Goal: Contribute content: Add original content to the website for others to see

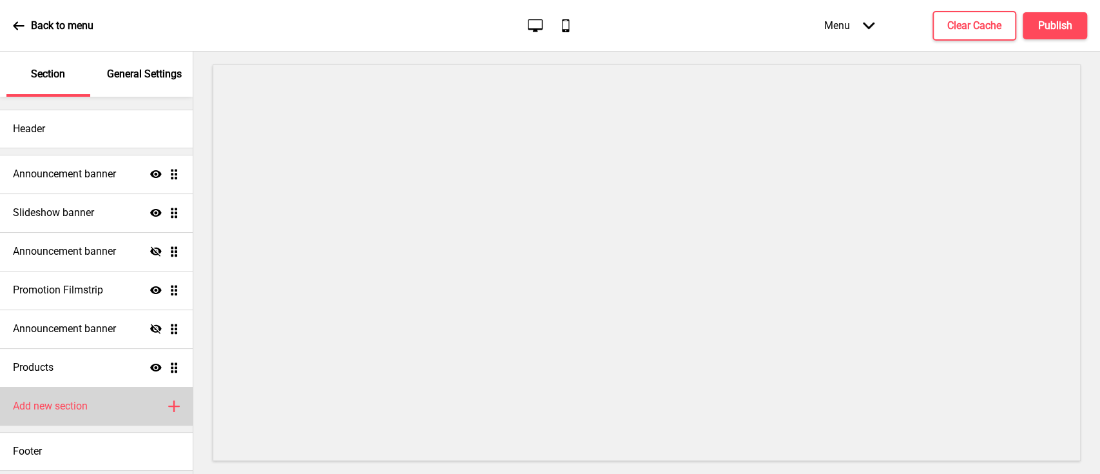
click at [91, 416] on div "Add new section Plus" at bounding box center [96, 406] width 193 height 39
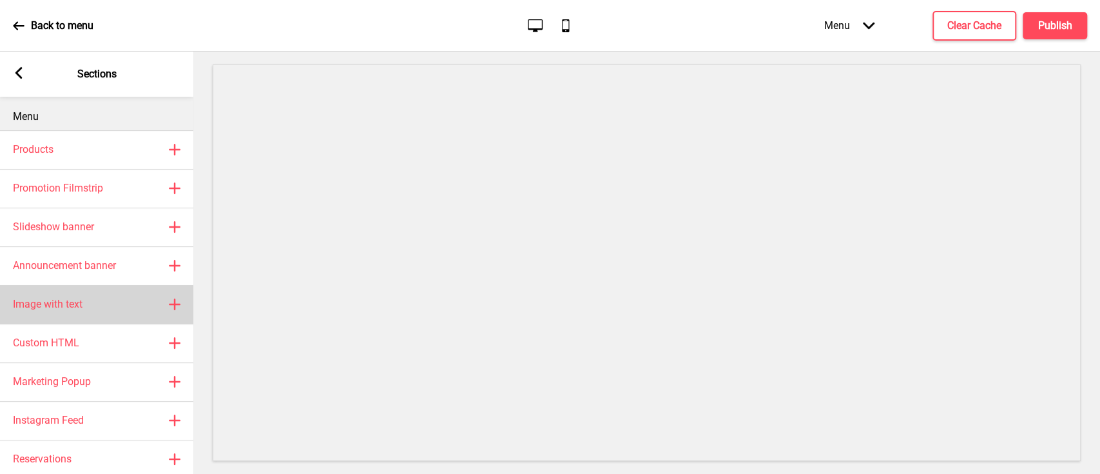
click at [86, 307] on div "Image with text Plus" at bounding box center [96, 304] width 193 height 39
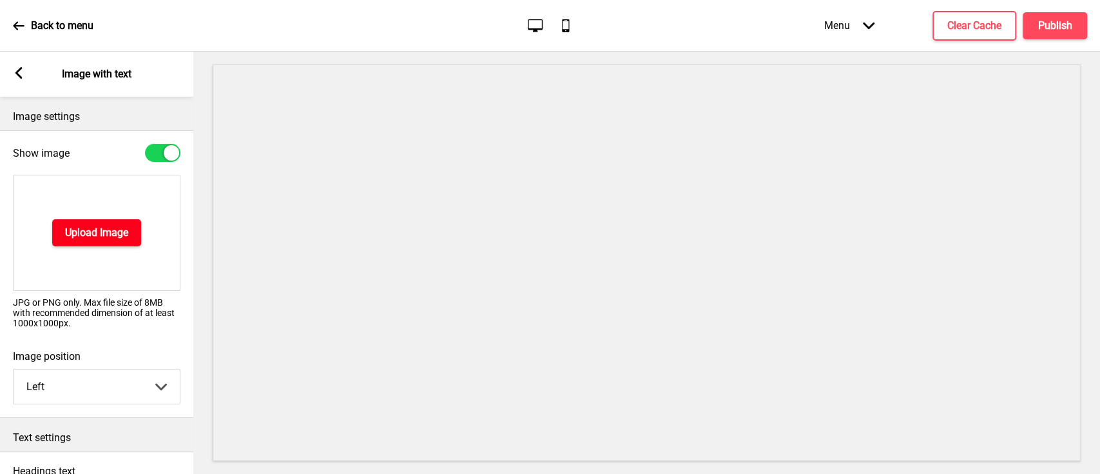
click at [109, 238] on h4 "Upload Image" at bounding box center [96, 233] width 63 height 14
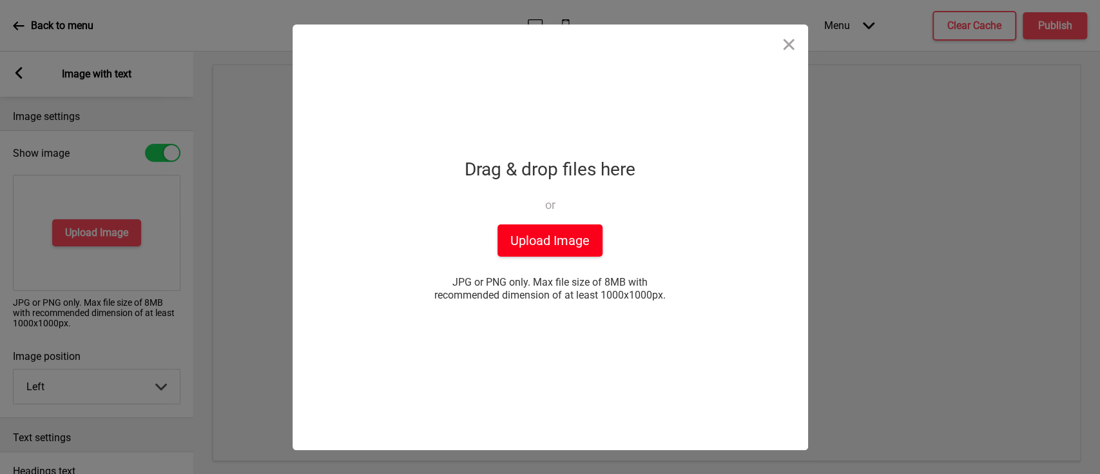
click at [559, 243] on button "Upload Image" at bounding box center [549, 240] width 105 height 32
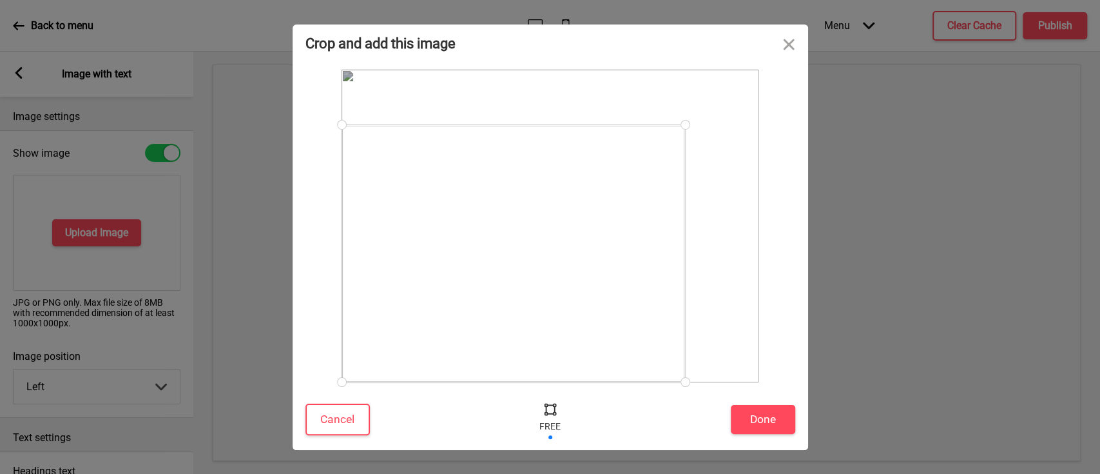
drag, startPoint x: 758, startPoint y: 70, endPoint x: 684, endPoint y: 125, distance: 92.0
click at [684, 125] on div at bounding box center [685, 124] width 23 height 23
drag, startPoint x: 343, startPoint y: 380, endPoint x: 360, endPoint y: 365, distance: 22.4
click at [360, 365] on div at bounding box center [360, 363] width 23 height 23
click at [768, 421] on button "Done" at bounding box center [763, 419] width 64 height 29
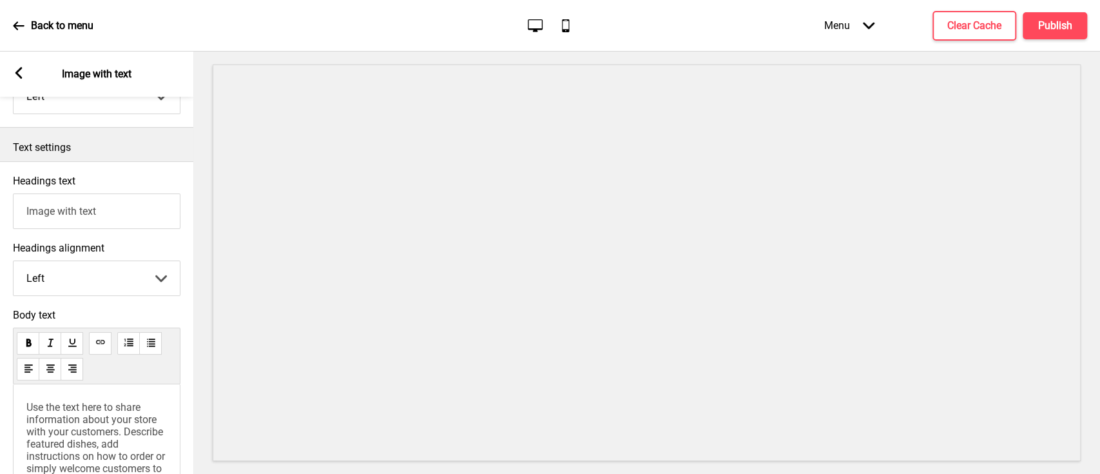
scroll to position [285, 0]
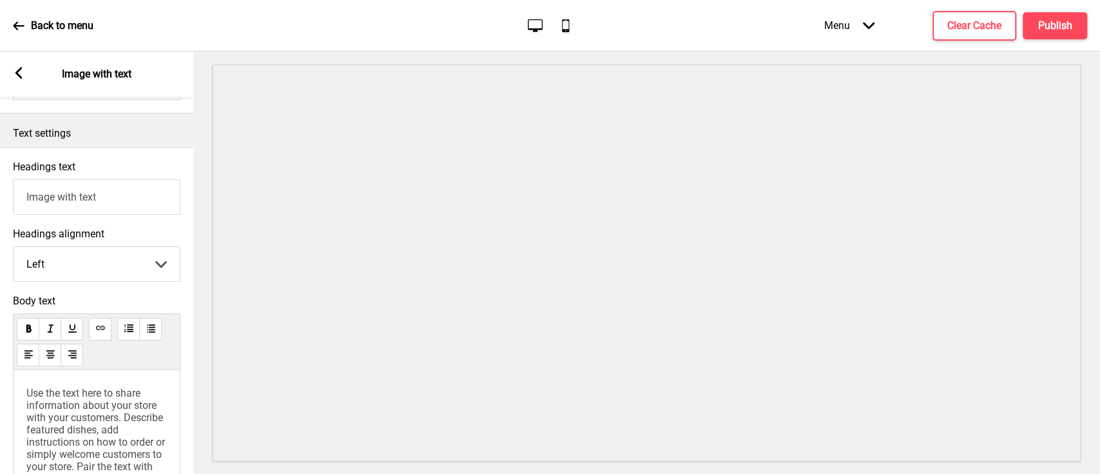
click at [85, 400] on span "Use the text here to share information about your store with your customers. De…" at bounding box center [96, 436] width 141 height 98
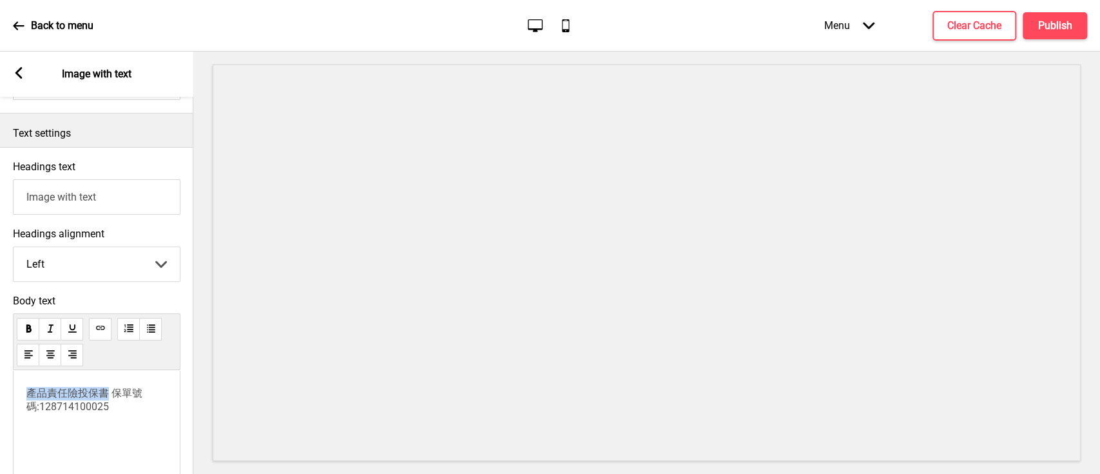
drag, startPoint x: 105, startPoint y: 394, endPoint x: 1, endPoint y: 395, distance: 103.7
click at [1, 395] on div "Body text 產品責任險投保書 保單號碼:128714100025" at bounding box center [96, 404] width 193 height 233
drag, startPoint x: 113, startPoint y: 198, endPoint x: 0, endPoint y: 209, distance: 113.9
click at [0, 209] on div "Headings text Image with text" at bounding box center [96, 187] width 193 height 67
paste input "產品責任險投保書"
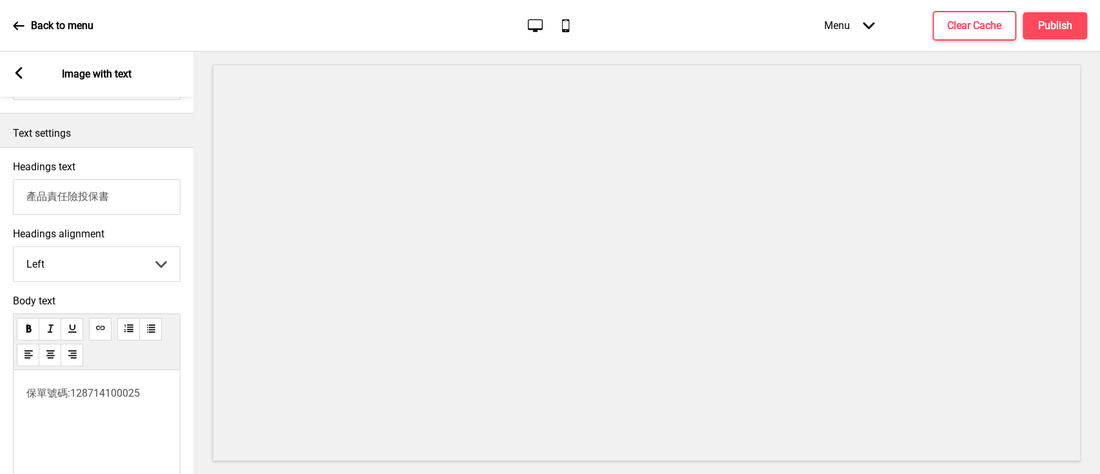
paste input "本餐廳之產品已投保[旺旺友聯產險]之產品責任險"
drag, startPoint x: 62, startPoint y: 203, endPoint x: 0, endPoint y: 204, distance: 61.9
click at [0, 204] on div "Headings text 產品責任險投保書本餐廳之產品已投保[旺旺友聯產險]之產品責任險" at bounding box center [96, 187] width 193 height 67
click at [96, 198] on input "產品責任險投保書本餐廳之產品已投保[旺旺友聯產險]之產品責任險" at bounding box center [97, 196] width 168 height 35
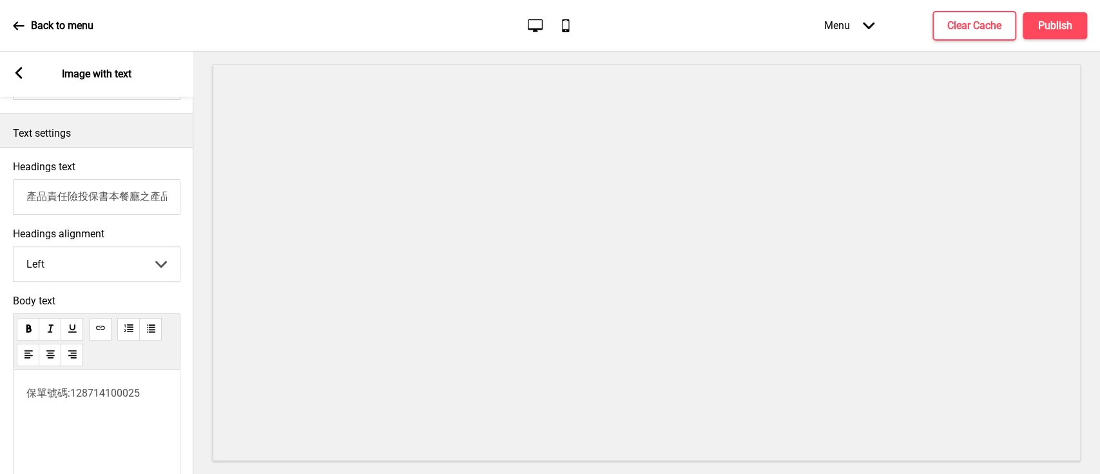
drag, startPoint x: 113, startPoint y: 200, endPoint x: 0, endPoint y: 203, distance: 112.8
click at [0, 203] on div "Headings text 產品責任險投保書本餐廳之產品已投保[旺旺友聯產險]之產品責任險" at bounding box center [96, 187] width 193 height 67
click at [28, 399] on span "保單號碼:128714100025" at bounding box center [82, 393] width 113 height 12
drag, startPoint x: 124, startPoint y: 198, endPoint x: 98, endPoint y: 198, distance: 25.8
click at [98, 198] on input "本餐廳之產品已投保[旺旺友聯產險]之產品責任險" at bounding box center [97, 196] width 168 height 35
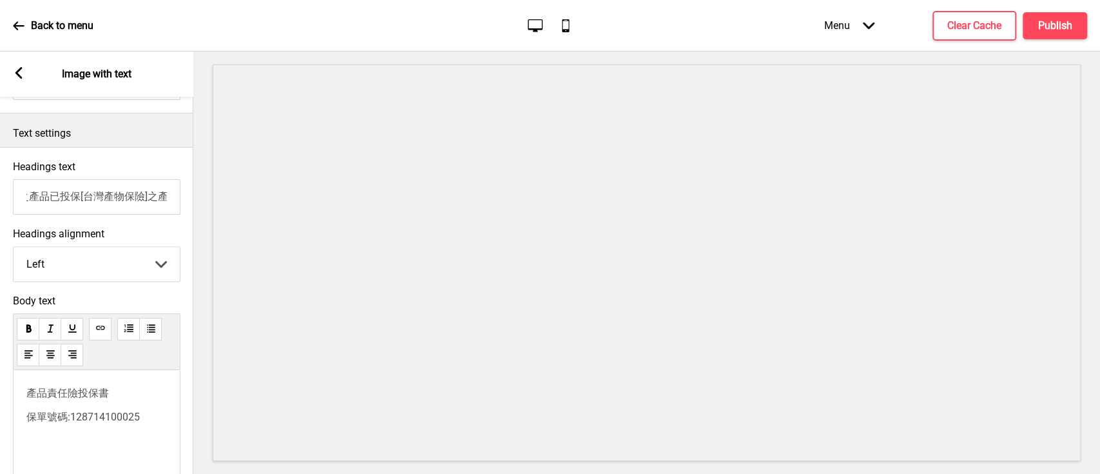
scroll to position [0, 82]
drag, startPoint x: 156, startPoint y: 199, endPoint x: 189, endPoint y: 200, distance: 33.5
click at [189, 200] on div "Headings text 本餐廳之產品已投保[台灣產物保險]之產品責任險" at bounding box center [96, 187] width 193 height 67
click at [148, 198] on input "本餐廳之產品已投保[台灣產物保險]之產品責任險" at bounding box center [97, 196] width 168 height 35
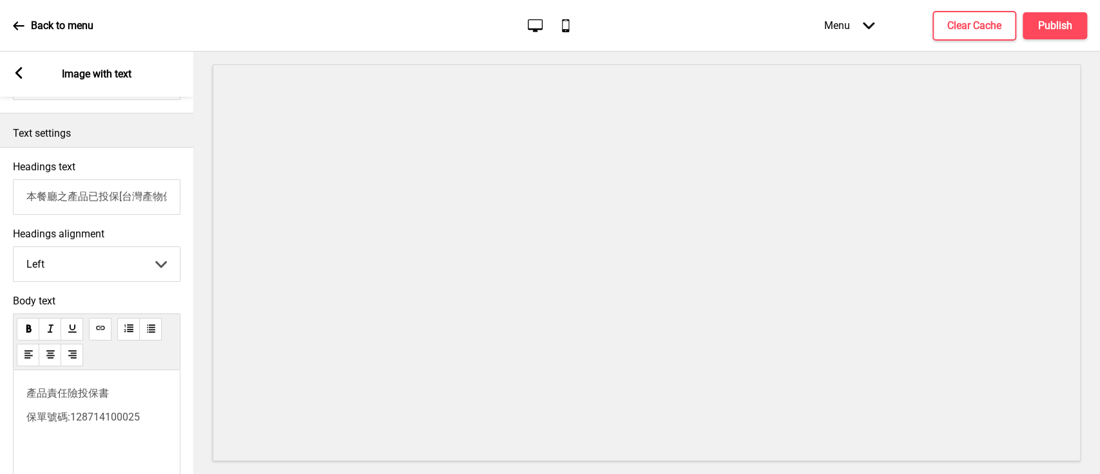
click at [59, 399] on span "產品責任險投保書" at bounding box center [67, 393] width 82 height 12
click at [58, 423] on span "保單號碼:128714100025" at bounding box center [82, 416] width 113 height 12
drag, startPoint x: 69, startPoint y: 199, endPoint x: 0, endPoint y: 203, distance: 69.1
click at [0, 203] on div "Headings text 本餐廳之產品已投保[台灣產物保險]之產品責任險" at bounding box center [96, 187] width 193 height 67
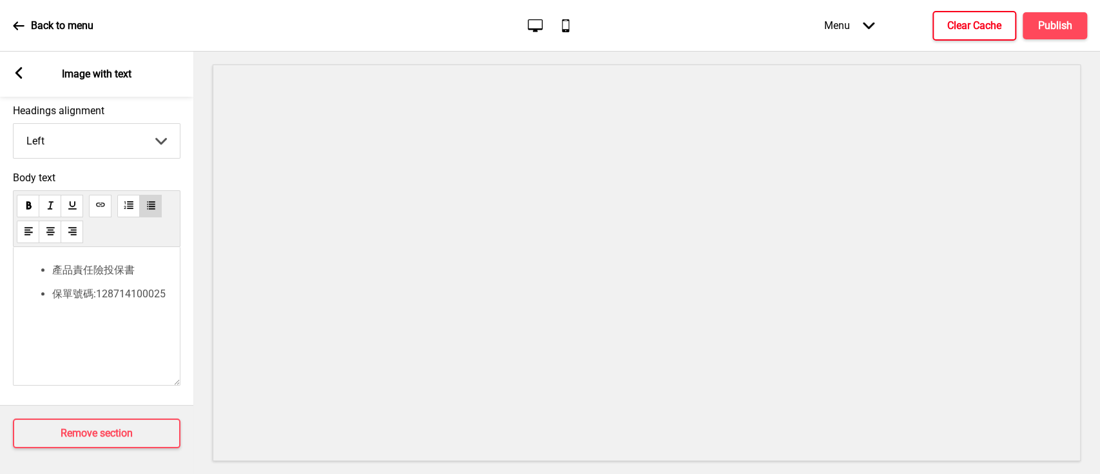
type input "本餐廳已投保[台灣產物保險]之產品責任險"
click at [982, 26] on h4 "Clear Cache" at bounding box center [974, 26] width 54 height 14
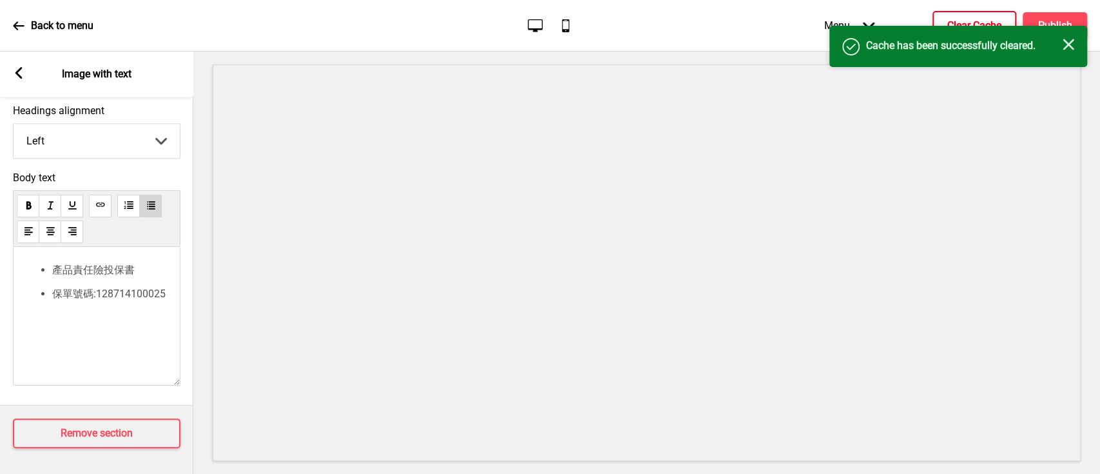
click at [1070, 42] on rect at bounding box center [1069, 45] width 12 height 12
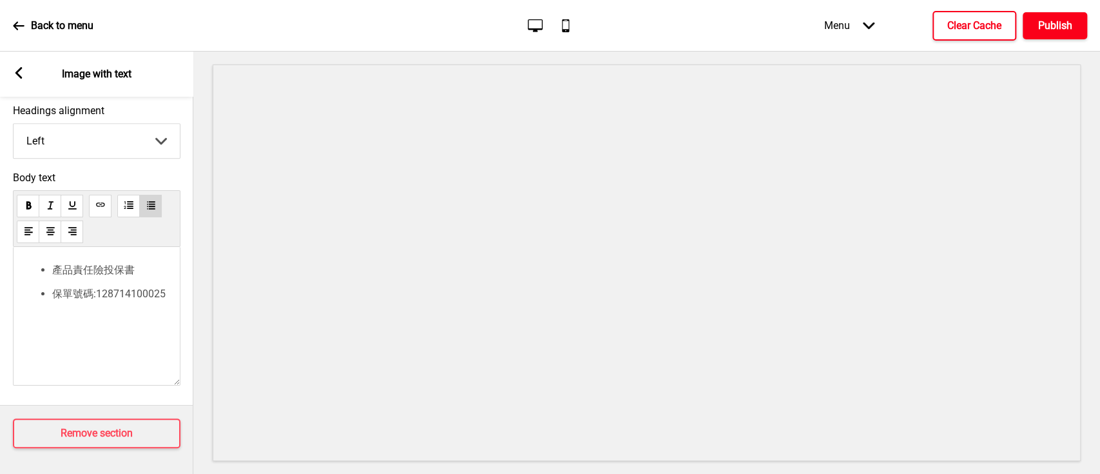
click at [1057, 21] on h4 "Publish" at bounding box center [1055, 26] width 34 height 14
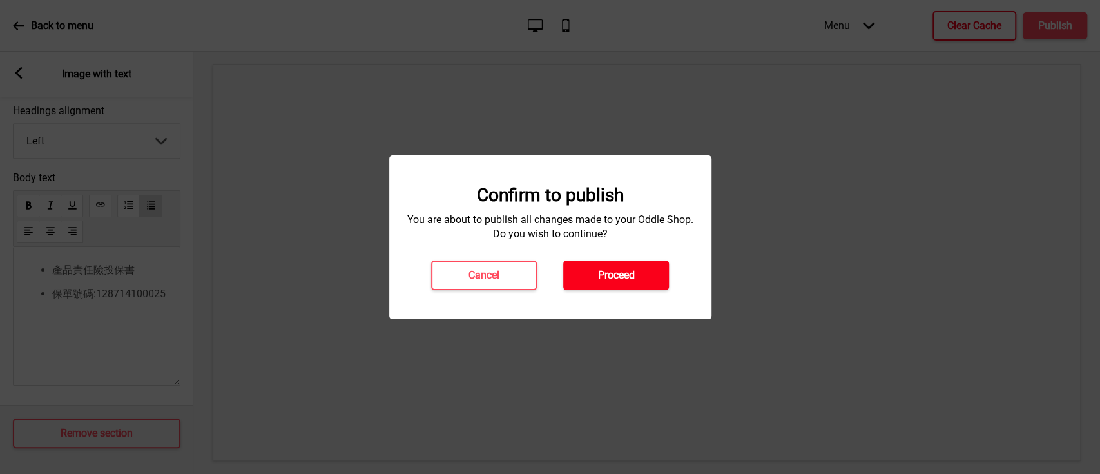
click at [626, 274] on h4 "Proceed" at bounding box center [616, 275] width 37 height 14
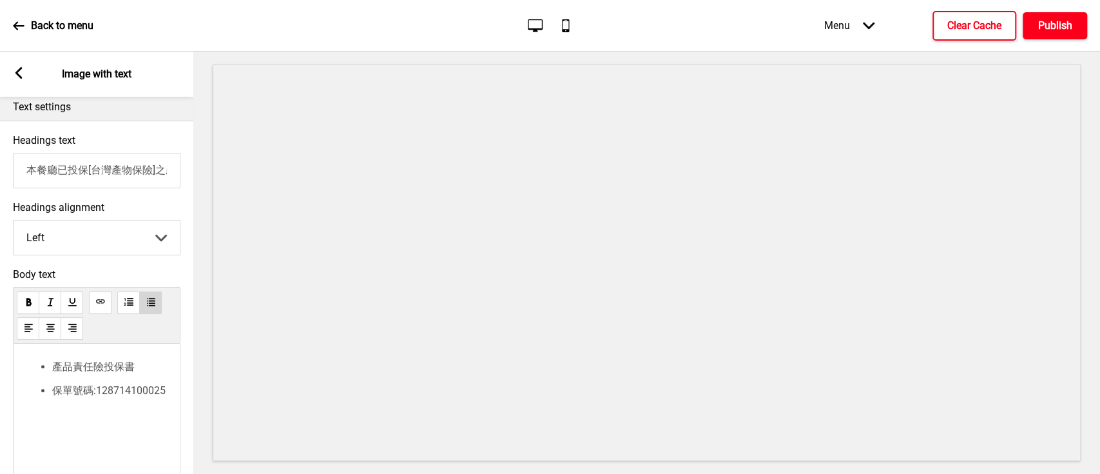
scroll to position [309, 0]
click at [91, 172] on input "本餐廳已投保[台灣產物保險]之產品責任險" at bounding box center [97, 172] width 168 height 35
click at [146, 398] on span "保單號碼:128714100025" at bounding box center [108, 392] width 113 height 12
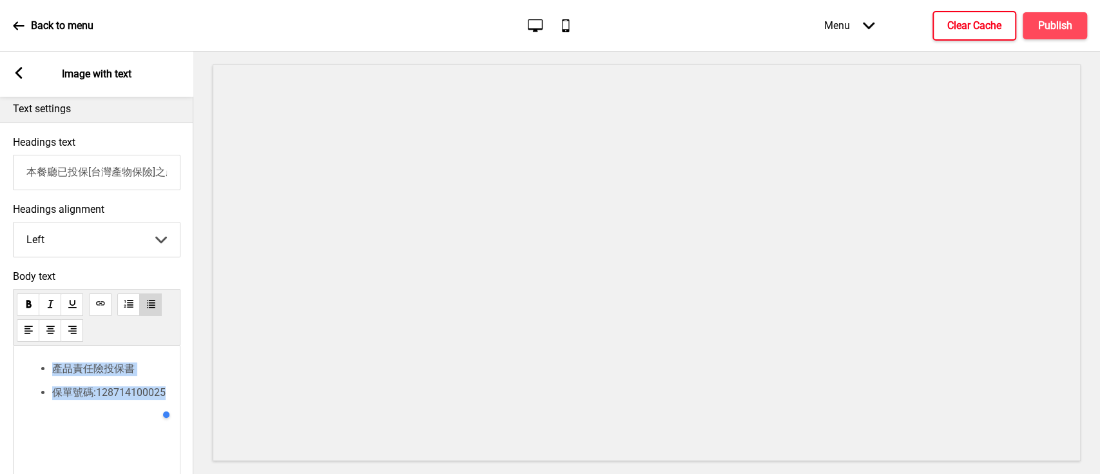
copy div "產品責任險投保書 保單號碼:128714100025"
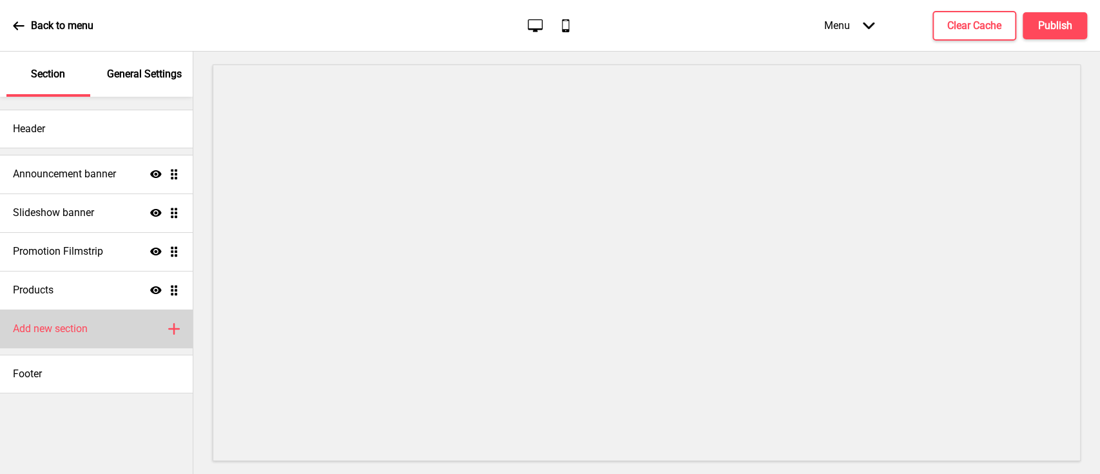
click at [47, 333] on h4 "Add new section" at bounding box center [50, 329] width 75 height 14
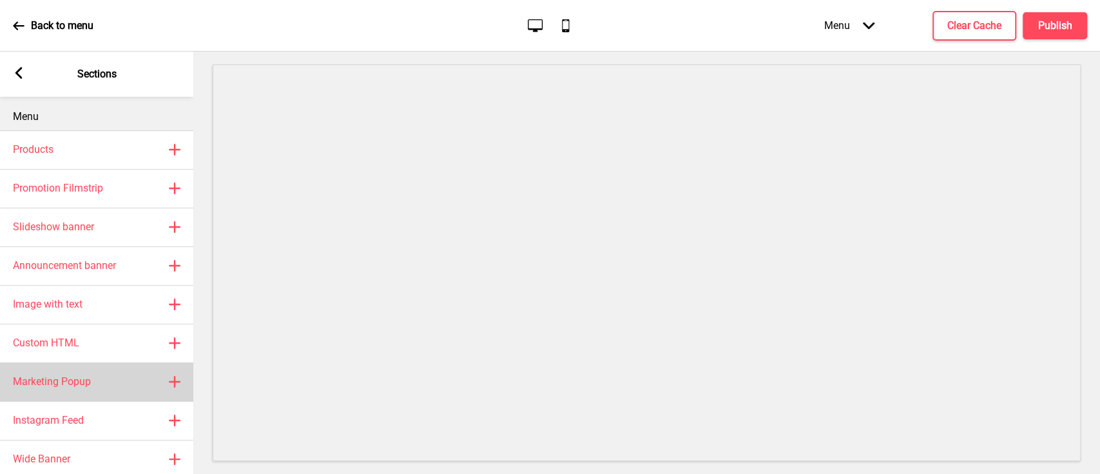
scroll to position [30, 0]
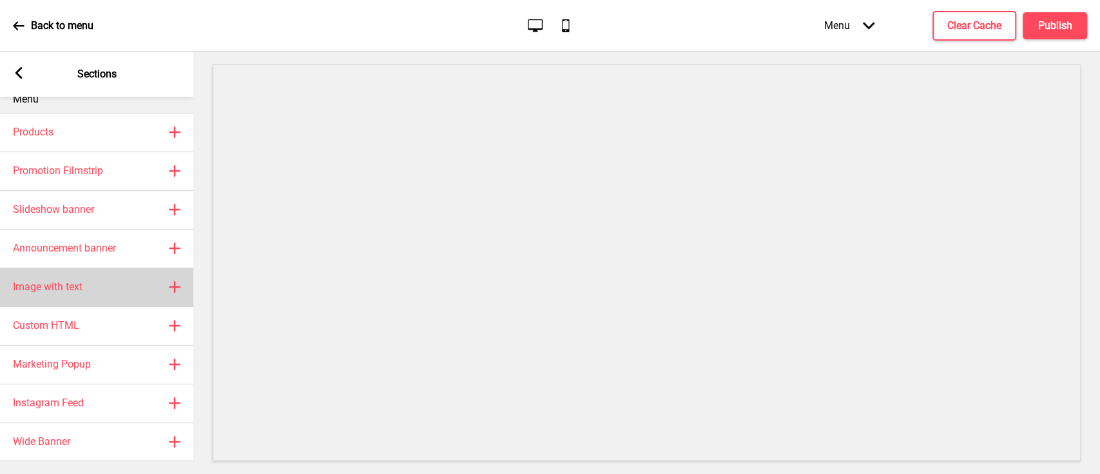
click at [88, 281] on div "Image with text Plus" at bounding box center [96, 286] width 193 height 39
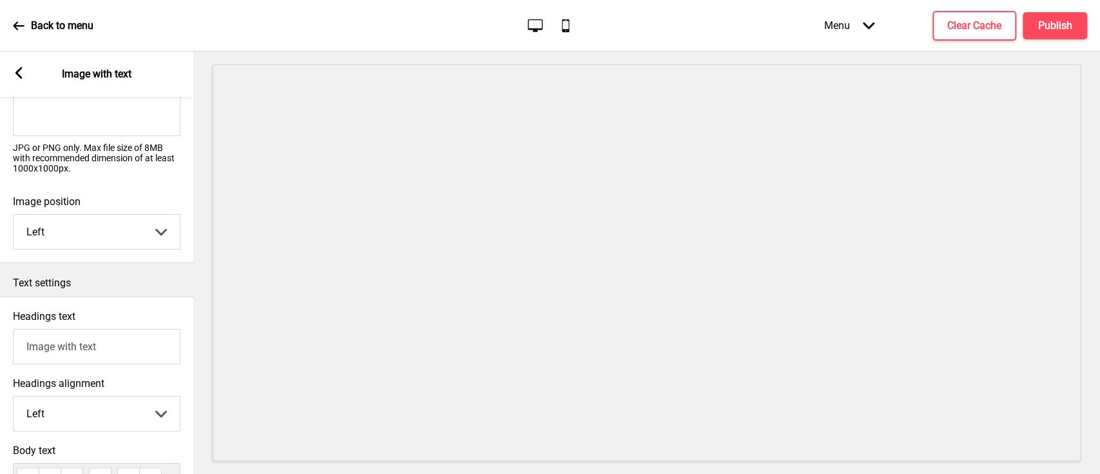
scroll to position [161, 0]
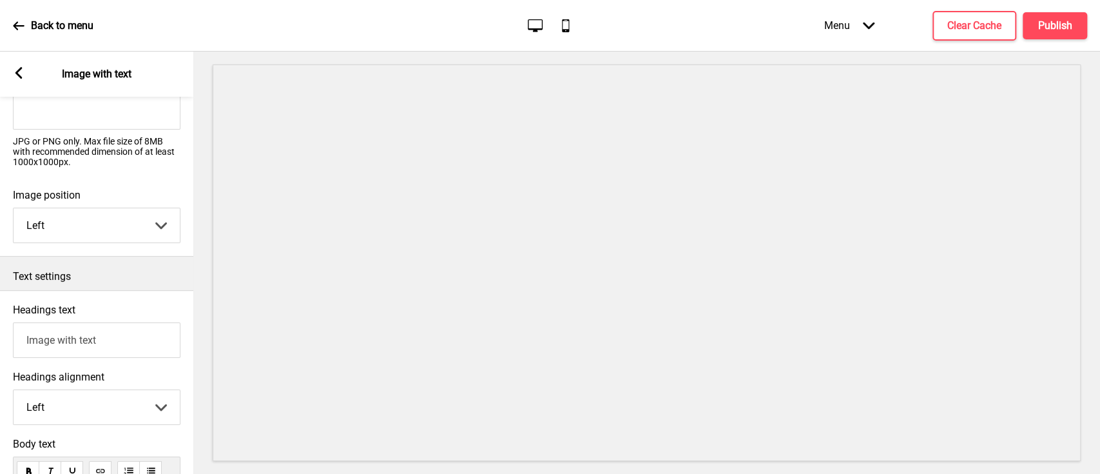
drag, startPoint x: 118, startPoint y: 343, endPoint x: 0, endPoint y: 338, distance: 118.0
click at [0, 338] on div "Headings text Image with text" at bounding box center [96, 330] width 193 height 67
paste input "本餐廳已投保[台灣產物保險]之產品責任險"
type input "本餐廳已投保[台灣產物保險]之產品責任險"
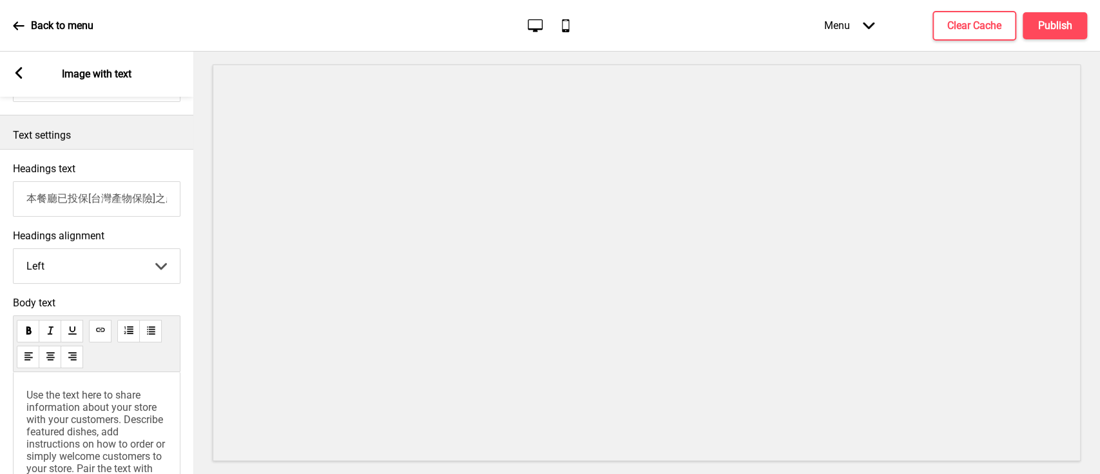
scroll to position [305, 0]
click at [64, 398] on span "Use the text here to share information about your store with your customers. De…" at bounding box center [96, 434] width 141 height 98
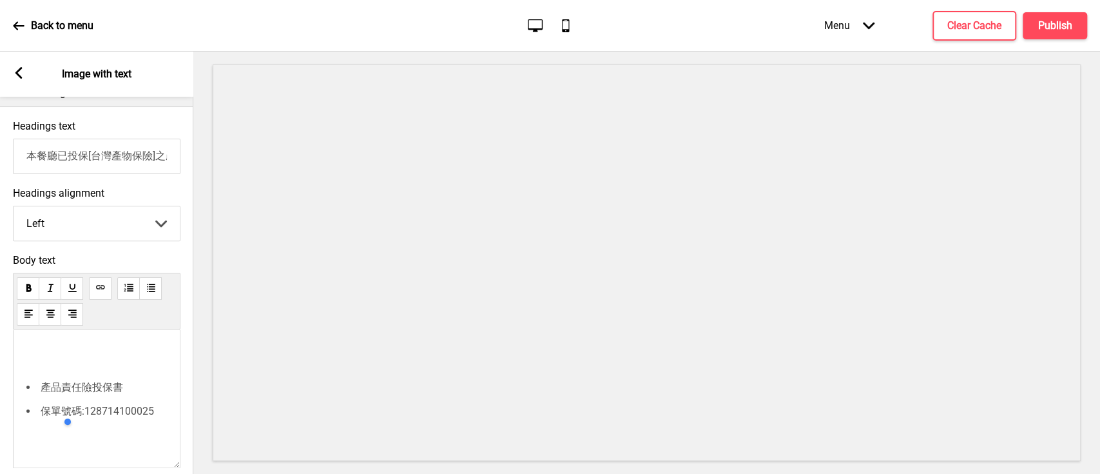
scroll to position [345, 0]
click at [77, 356] on p at bounding box center [96, 357] width 140 height 24
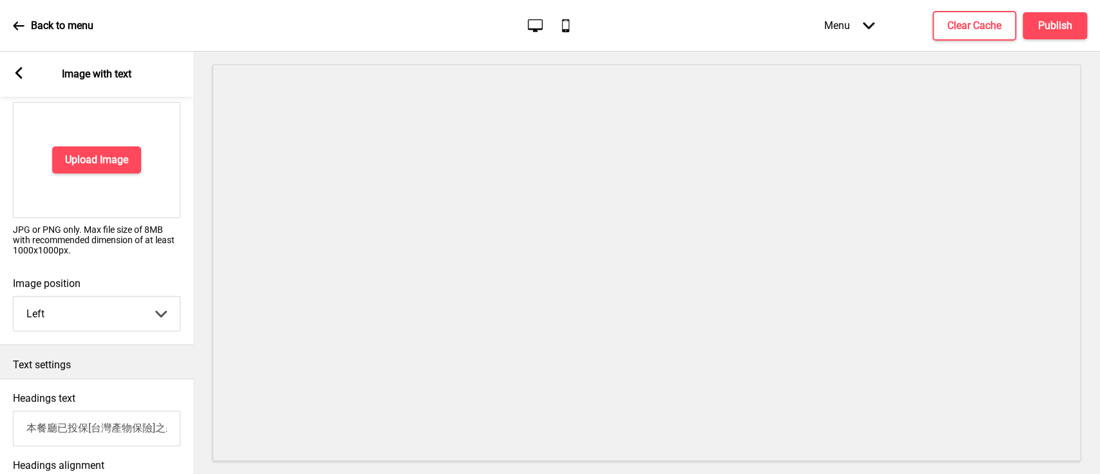
scroll to position [72, 0]
click at [101, 157] on h4 "Upload Image" at bounding box center [96, 160] width 63 height 14
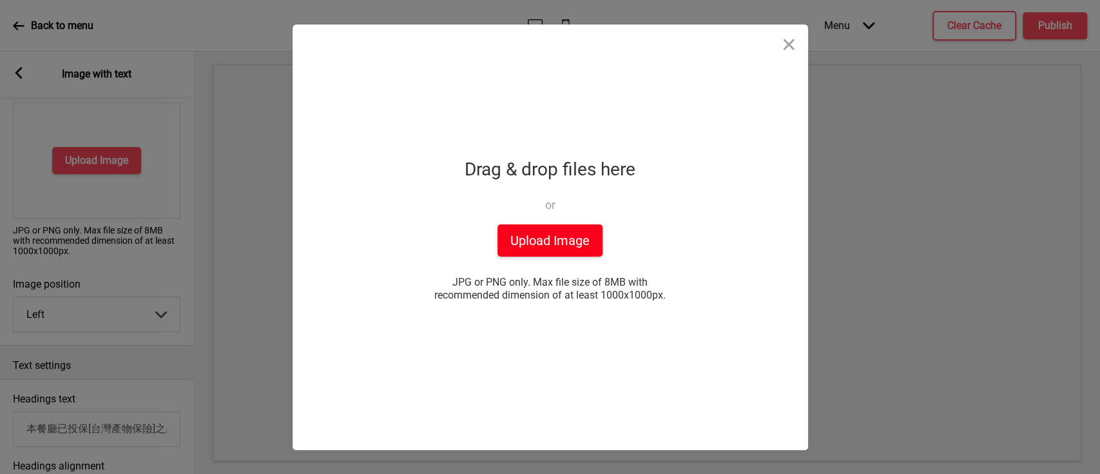
click at [522, 240] on button "Upload Image" at bounding box center [549, 240] width 105 height 32
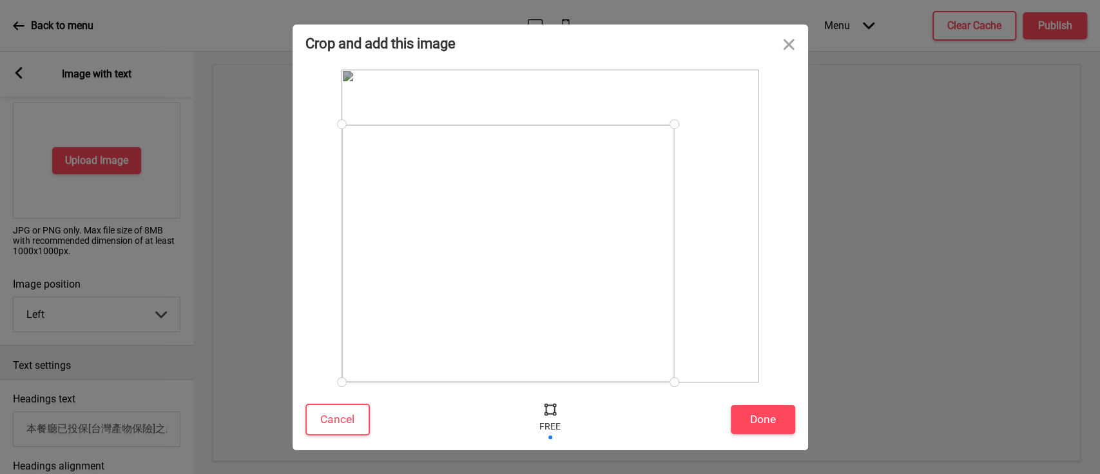
drag, startPoint x: 757, startPoint y: 74, endPoint x: 674, endPoint y: 124, distance: 97.1
click at [674, 124] on div at bounding box center [674, 124] width 23 height 23
drag, startPoint x: 674, startPoint y: 126, endPoint x: 682, endPoint y: 124, distance: 8.5
click at [682, 124] on div at bounding box center [682, 124] width 23 height 23
drag, startPoint x: 342, startPoint y: 383, endPoint x: 358, endPoint y: 367, distance: 22.8
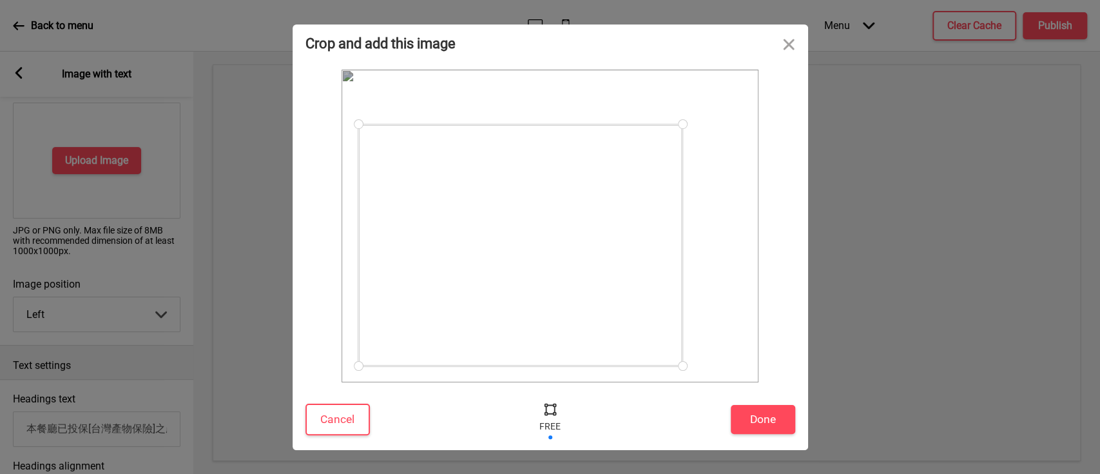
click at [358, 367] on div at bounding box center [358, 365] width 23 height 23
click at [763, 420] on button "Done" at bounding box center [763, 419] width 64 height 29
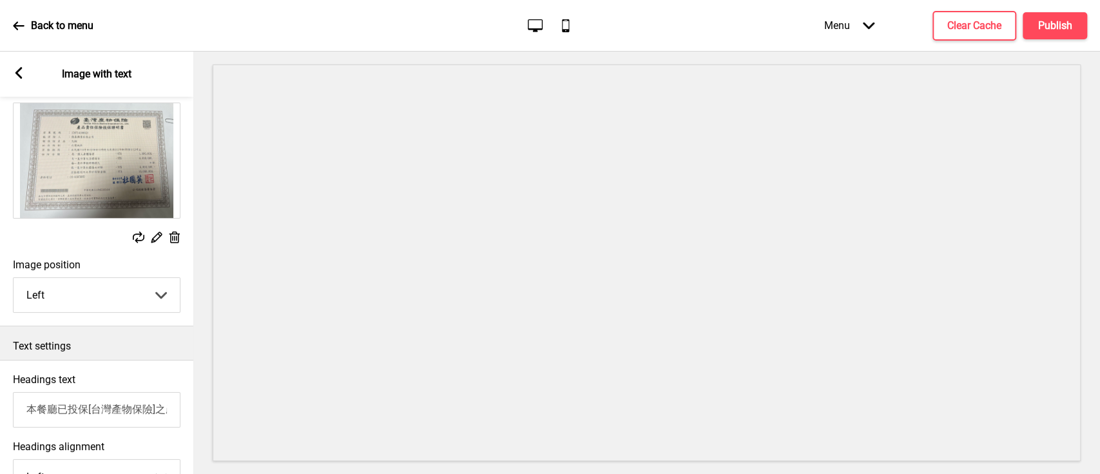
scroll to position [0, 0]
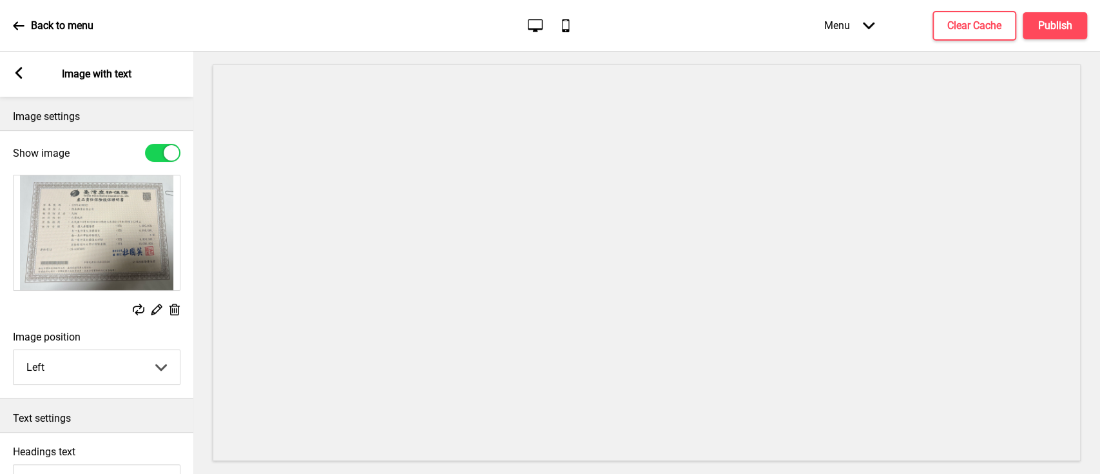
click at [173, 144] on div at bounding box center [162, 153] width 35 height 18
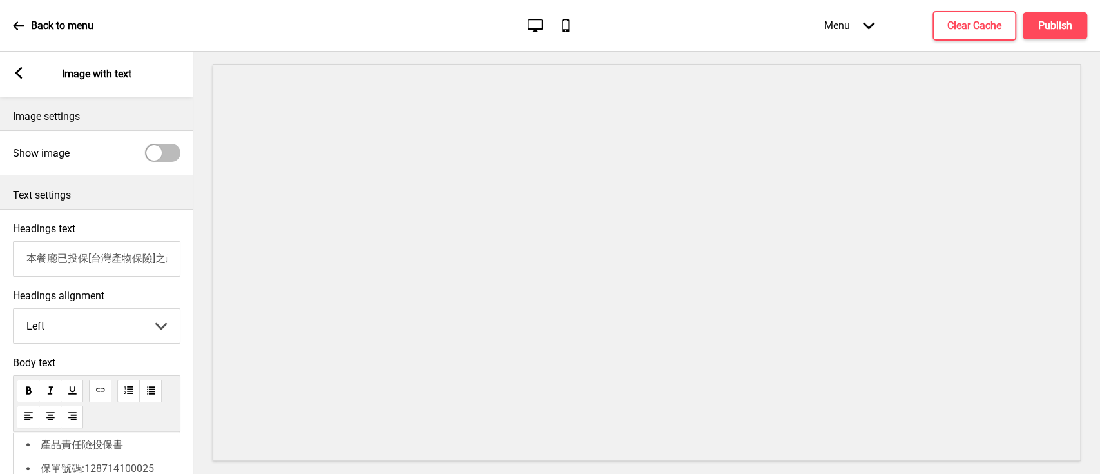
click at [160, 150] on div at bounding box center [153, 152] width 15 height 15
checkbox input "true"
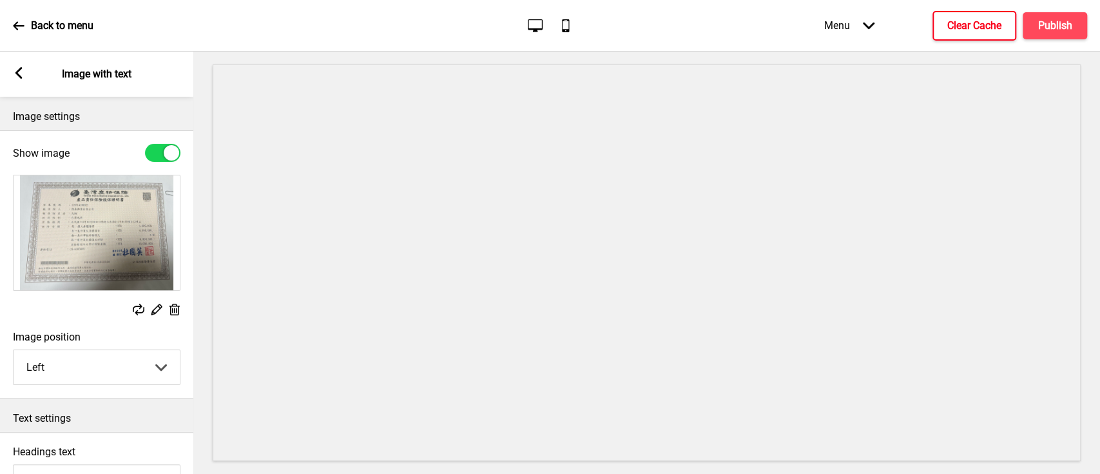
click at [979, 23] on h4 "Clear Cache" at bounding box center [974, 26] width 54 height 14
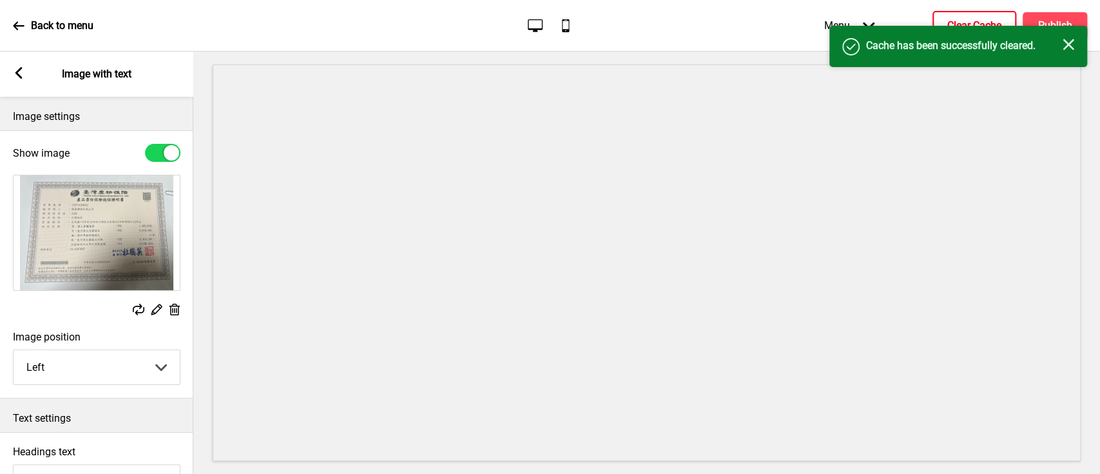
click at [1066, 48] on rect at bounding box center [1069, 45] width 12 height 12
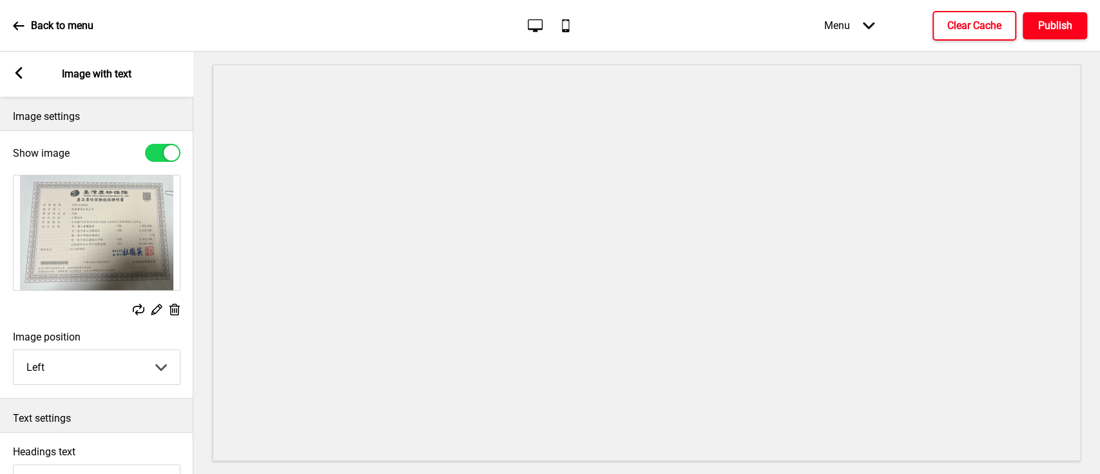
click at [1055, 20] on h4 "Publish" at bounding box center [1055, 26] width 34 height 14
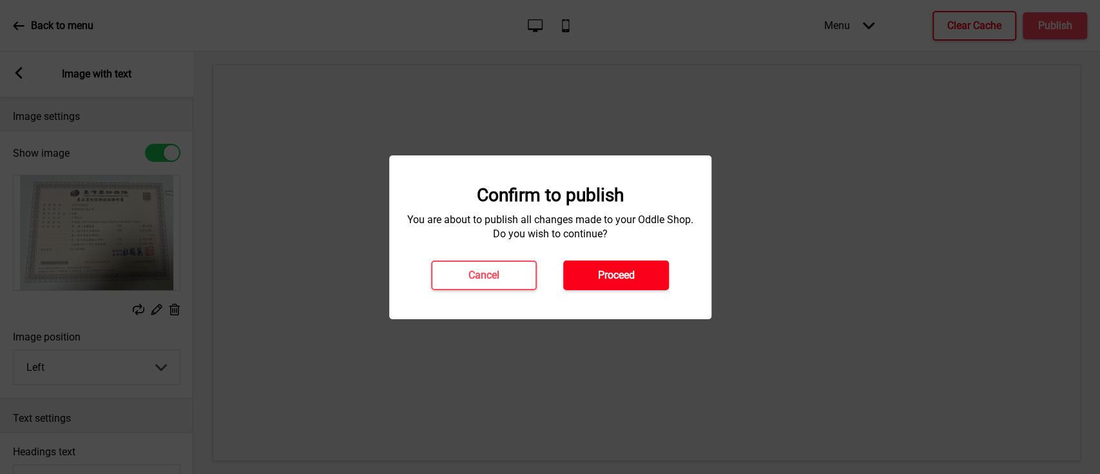
click at [640, 272] on button "Proceed" at bounding box center [616, 275] width 106 height 30
